Goal: Transaction & Acquisition: Purchase product/service

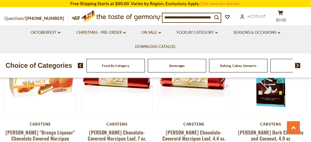
scroll to position [249, 0]
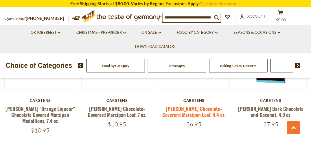
click at [191, 105] on link "[PERSON_NAME] Chocolate-Covererd Marzipan Loaf, 4.4 oz." at bounding box center [193, 111] width 63 height 13
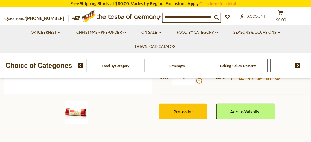
scroll to position [92, 0]
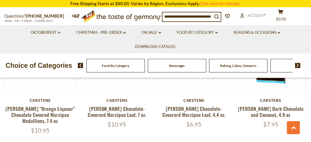
click at [56, 28] on li "Oktoberfest dropdown_arrow All Oktoberfest Oktoberfest Foods Party Supplies" at bounding box center [45, 32] width 45 height 14
click at [59, 30] on link "Oktoberfest dropdown_arrow" at bounding box center [46, 33] width 30 height 6
